Goal: Navigation & Orientation: Find specific page/section

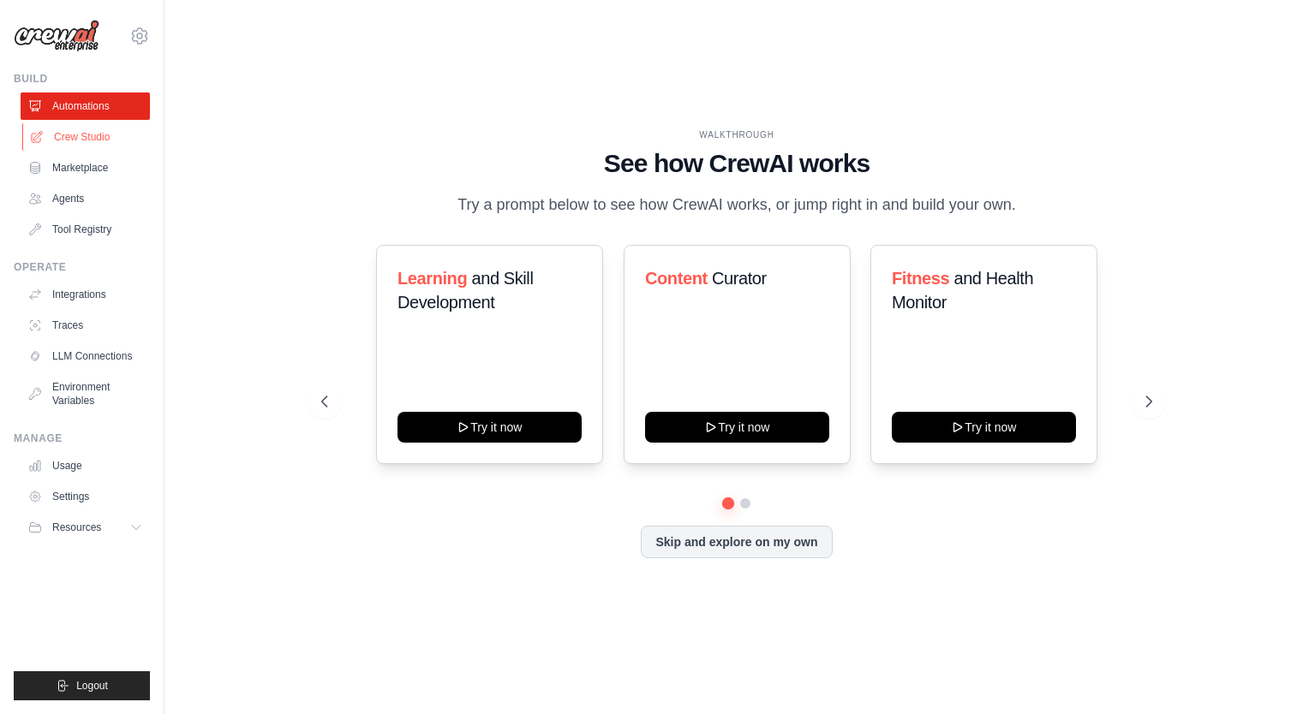
click at [98, 142] on link "Crew Studio" at bounding box center [86, 136] width 129 height 27
